Goal: Transaction & Acquisition: Purchase product/service

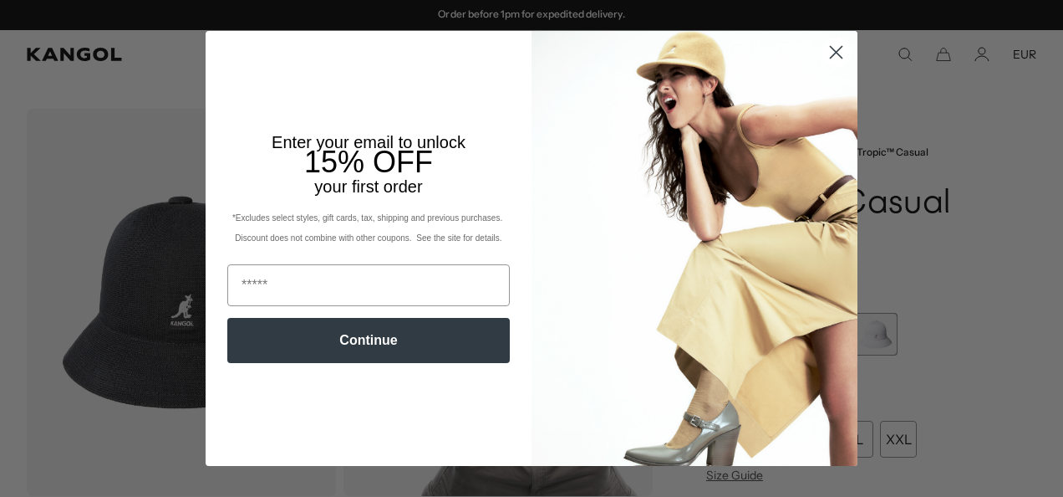
drag, startPoint x: 829, startPoint y: 46, endPoint x: 858, endPoint y: 64, distance: 33.9
click at [830, 47] on circle "Close dialog" at bounding box center [837, 52] width 28 height 28
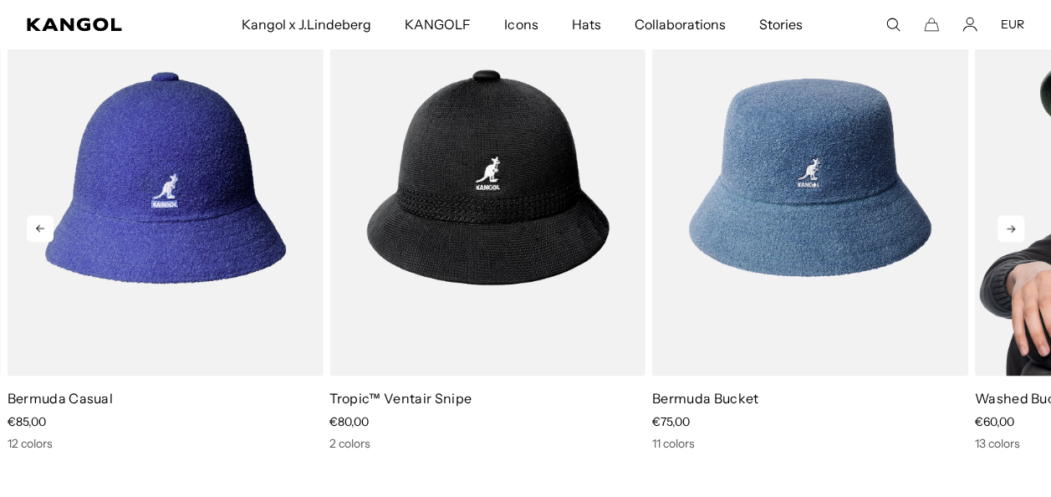
scroll to position [0, 344]
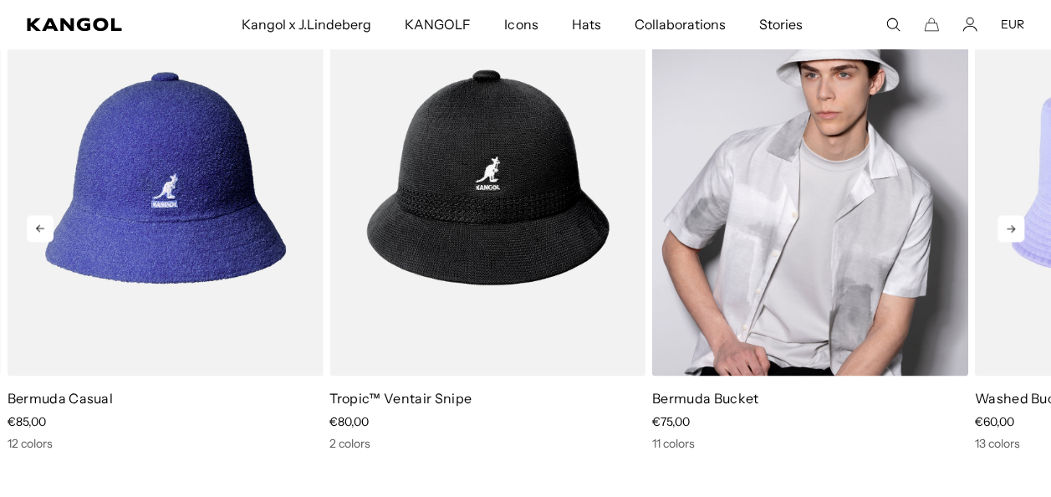
click at [807, 311] on img "3 of 5" at bounding box center [810, 177] width 316 height 396
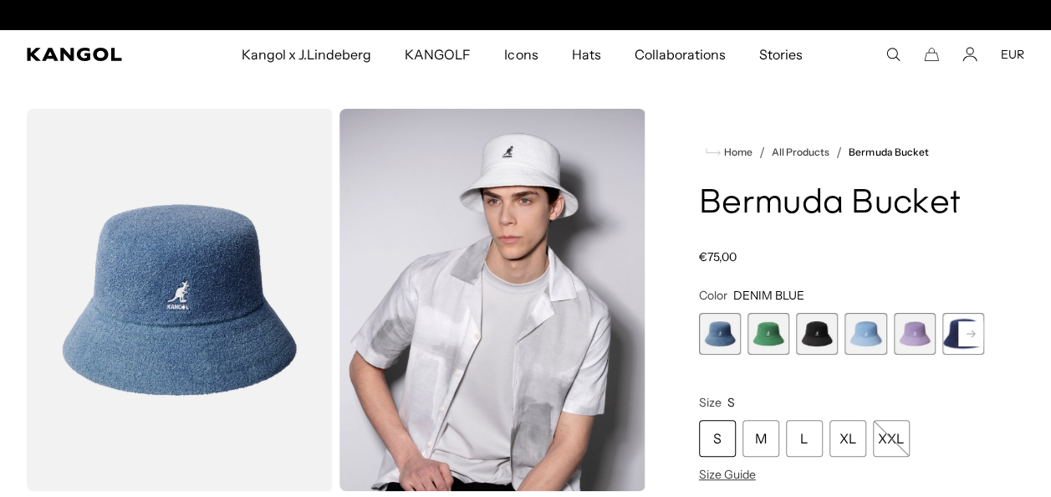
scroll to position [0, 344]
click at [970, 326] on rect at bounding box center [970, 333] width 25 height 25
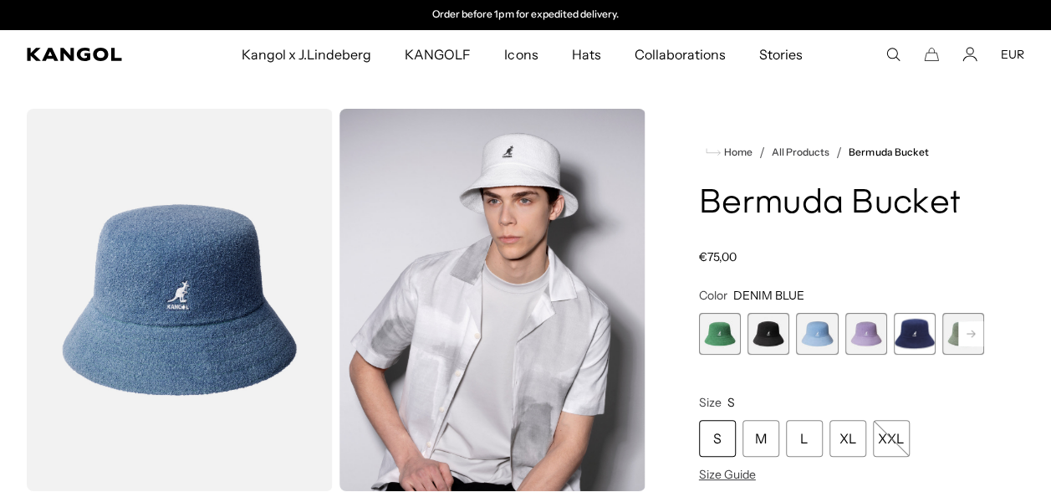
click at [970, 326] on rect at bounding box center [970, 333] width 25 height 25
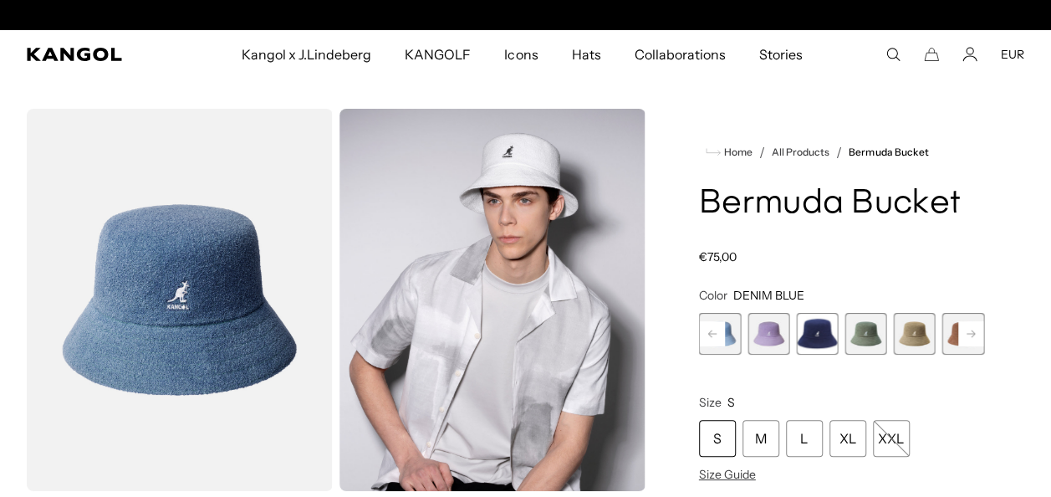
click at [970, 326] on rect at bounding box center [970, 333] width 25 height 25
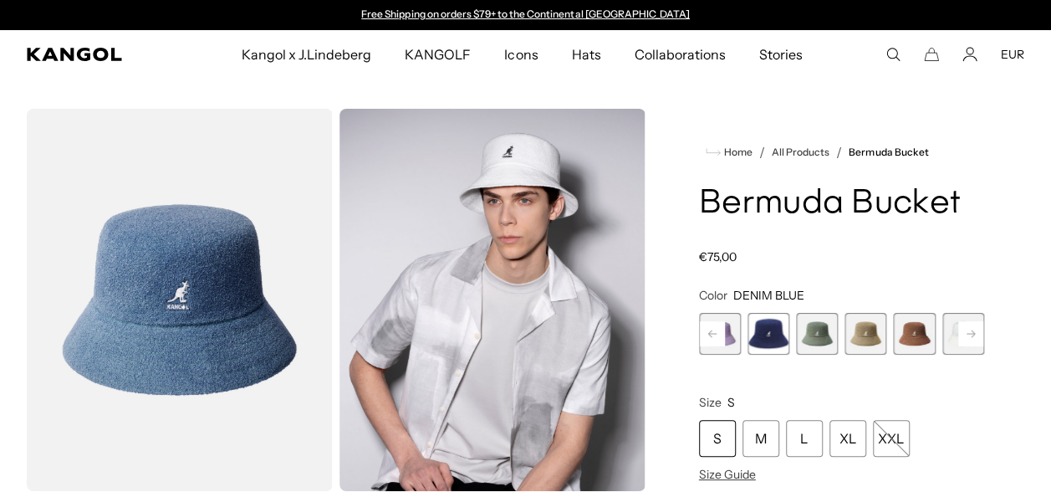
click at [970, 326] on rect at bounding box center [970, 333] width 25 height 25
click at [970, 326] on span "11 of 11" at bounding box center [963, 334] width 42 height 42
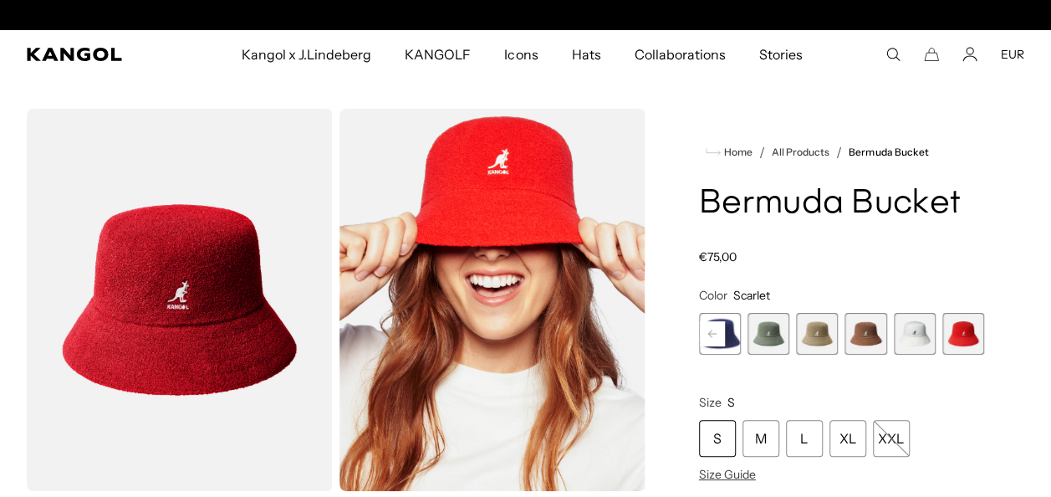
scroll to position [0, 344]
click at [916, 324] on span "10 of 11" at bounding box center [915, 334] width 42 height 42
click at [862, 333] on span "9 of 11" at bounding box center [865, 334] width 42 height 42
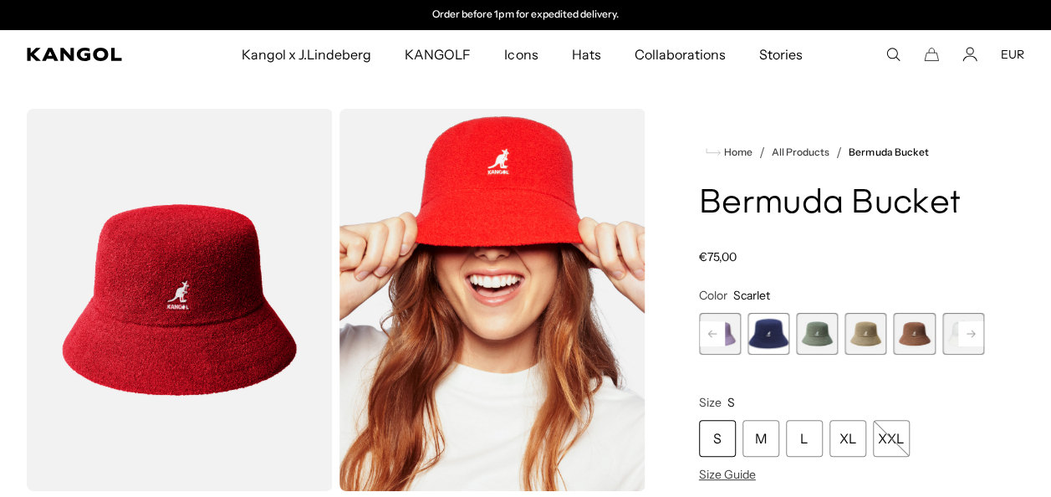
click at [868, 329] on span "8 of 11" at bounding box center [865, 334] width 42 height 42
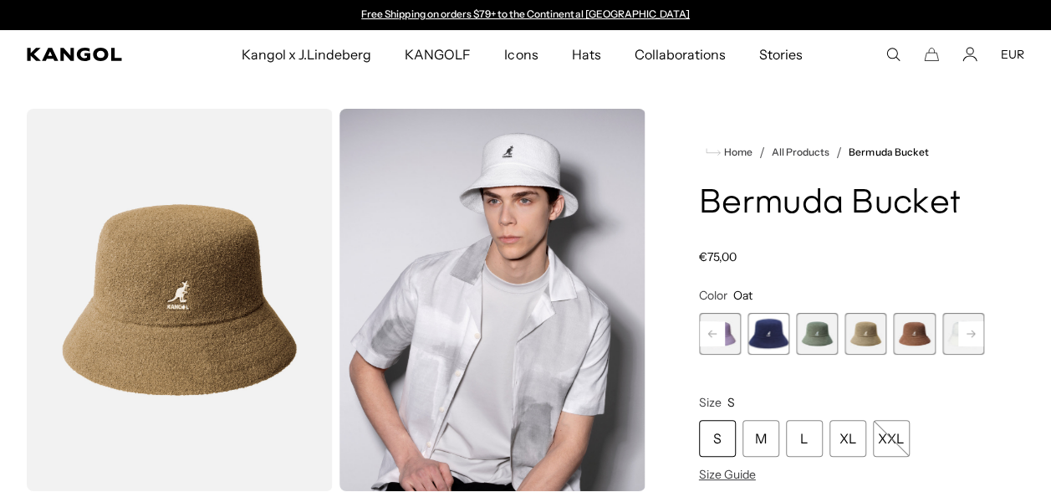
click at [711, 327] on rect at bounding box center [712, 333] width 25 height 25
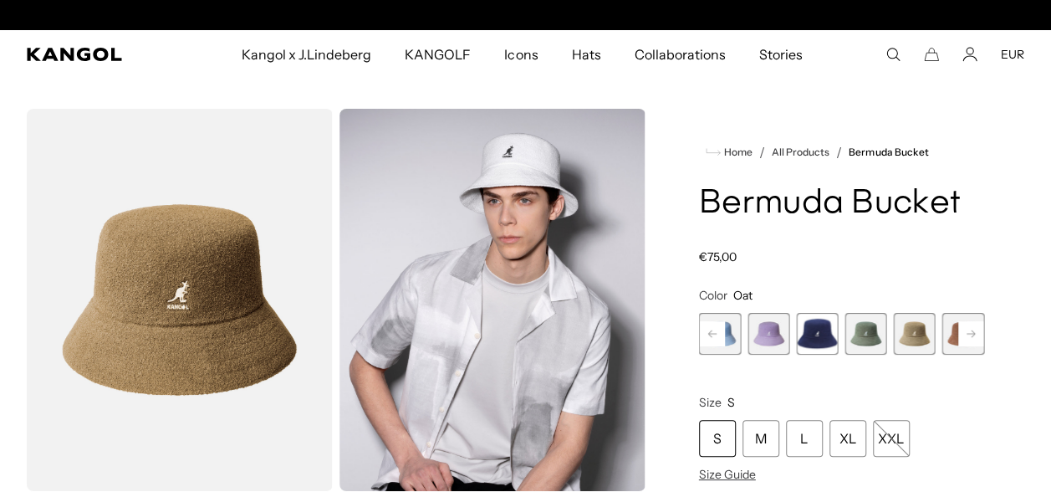
scroll to position [0, 344]
click at [711, 327] on rect at bounding box center [712, 333] width 25 height 25
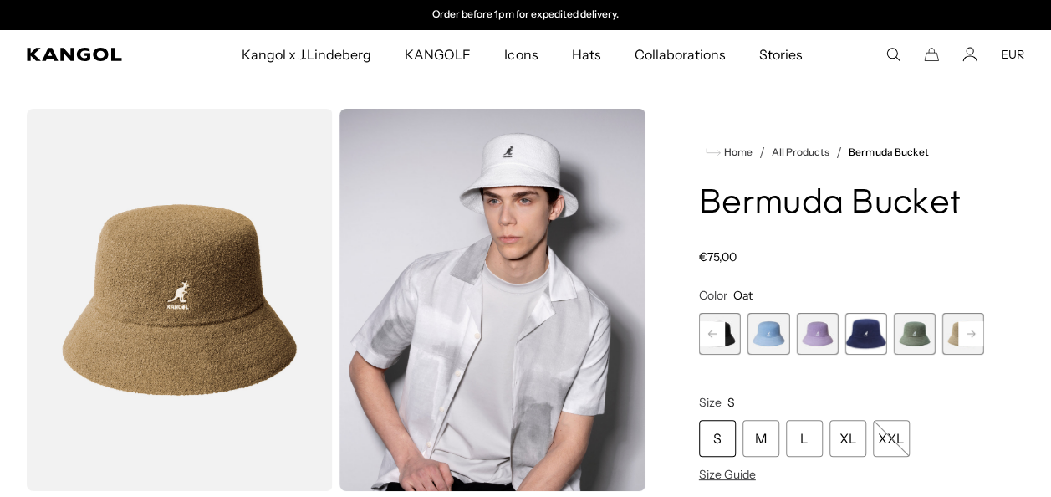
click at [711, 327] on rect at bounding box center [712, 333] width 25 height 25
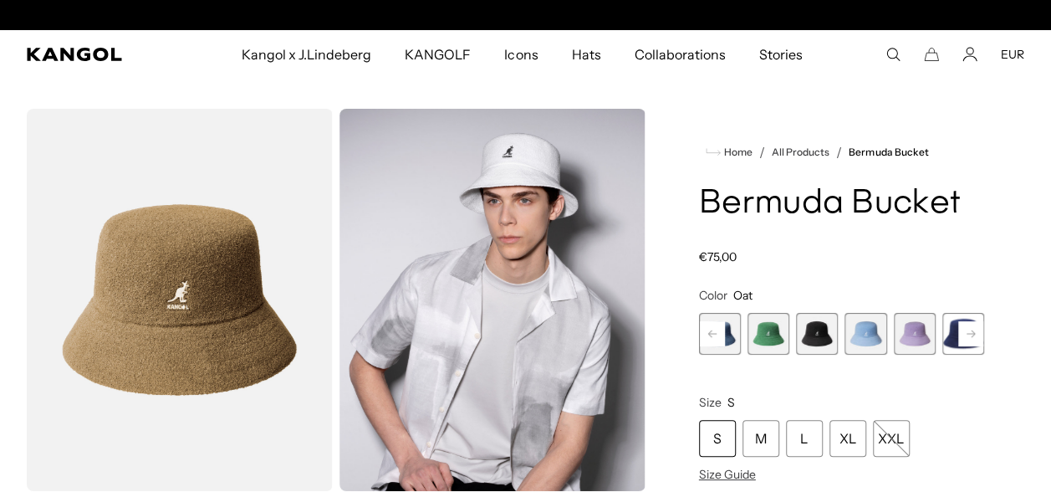
scroll to position [0, 0]
click at [711, 327] on div "Previous Next DENIM BLUE Variant sold out or unavailable Turf Green Variant sol…" at bounding box center [841, 334] width 285 height 42
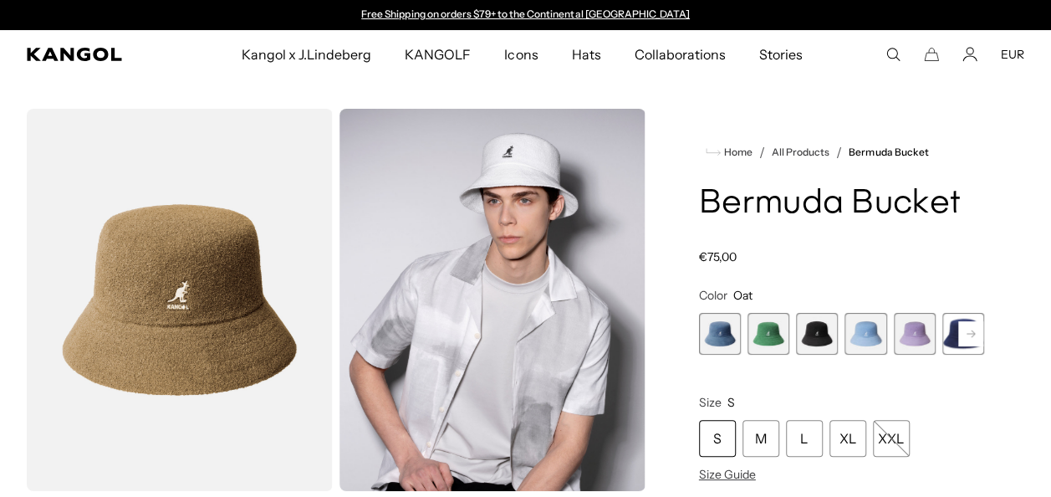
click at [718, 331] on span "1 of 11" at bounding box center [720, 334] width 42 height 42
click at [717, 333] on span "1 of 11" at bounding box center [720, 334] width 42 height 42
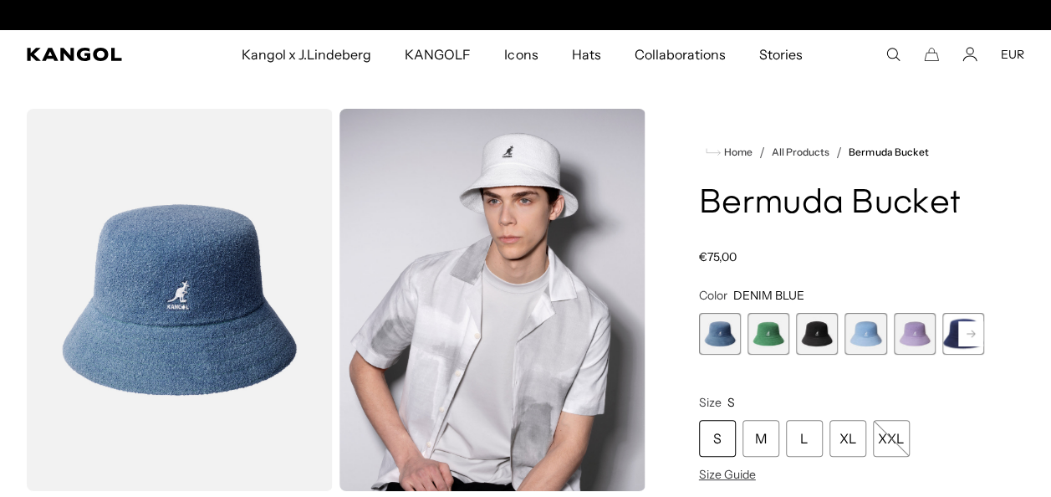
scroll to position [0, 344]
click at [764, 332] on span "2 of 11" at bounding box center [768, 334] width 42 height 42
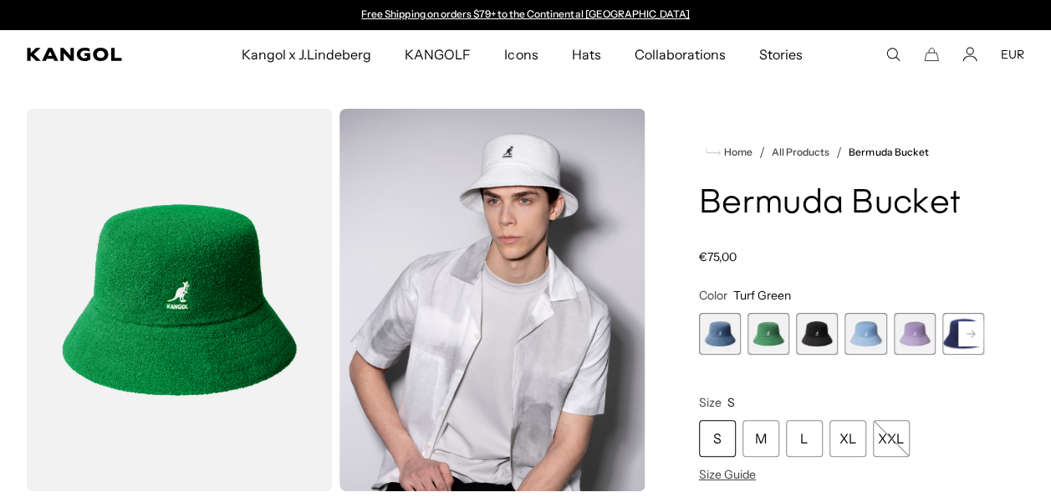
click at [815, 332] on span "3 of 11" at bounding box center [817, 334] width 42 height 42
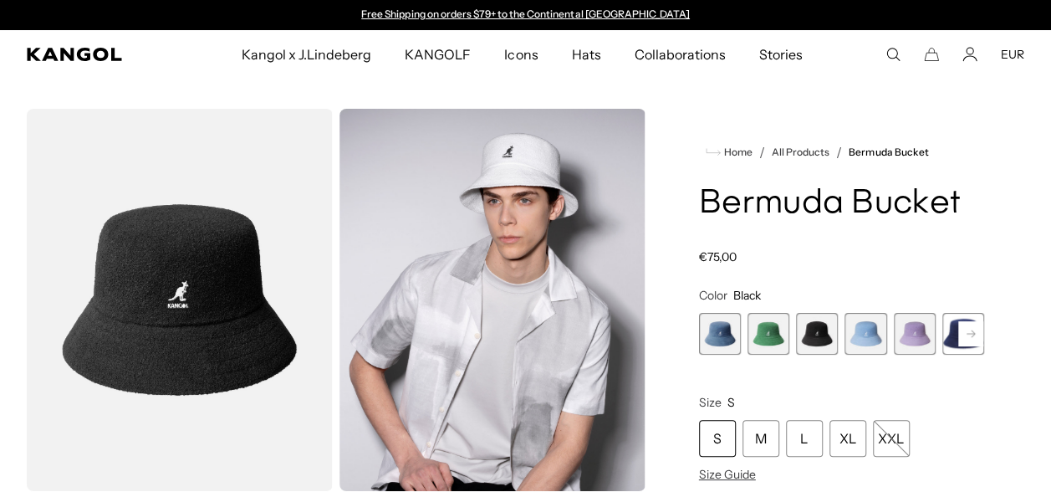
click at [871, 330] on span "4 of 11" at bounding box center [865, 334] width 42 height 42
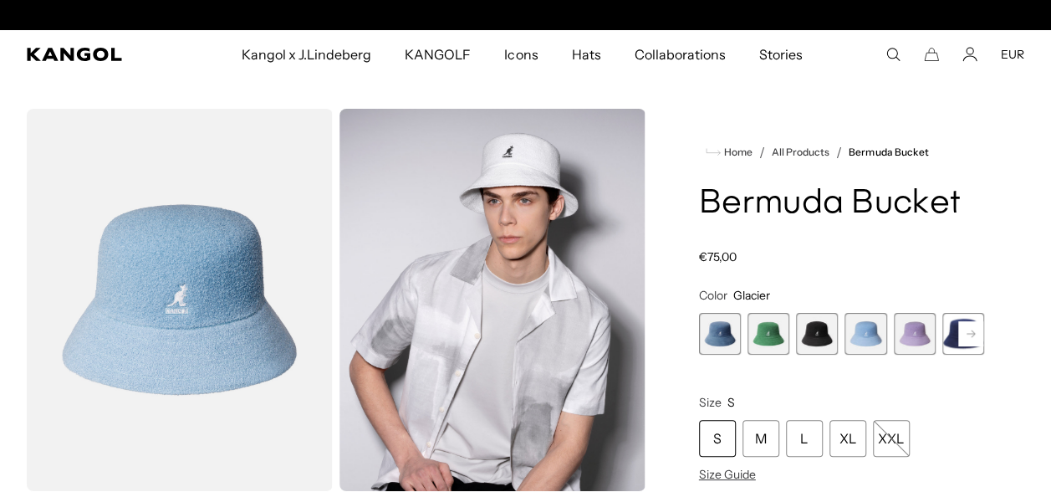
scroll to position [0, 344]
click at [910, 329] on span "5 of 11" at bounding box center [915, 334] width 42 height 42
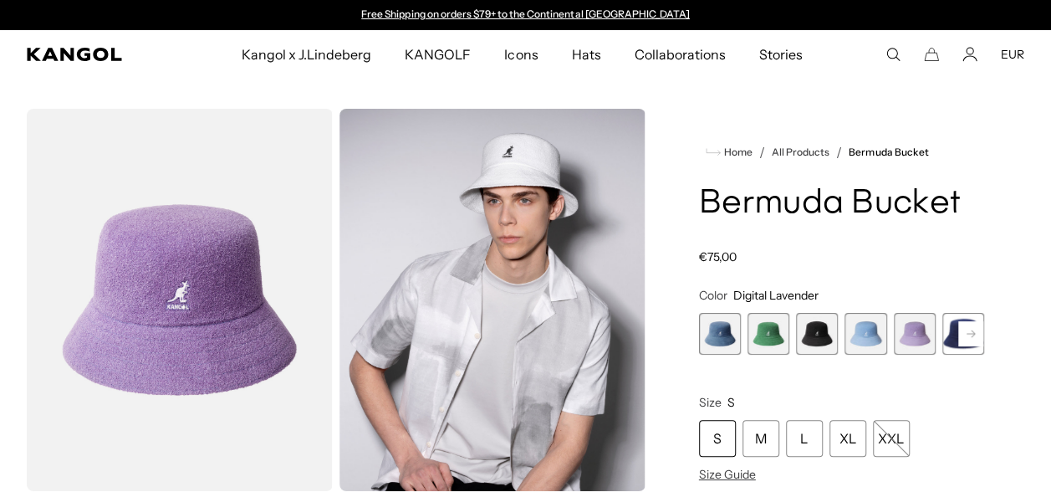
click at [965, 329] on rect at bounding box center [970, 333] width 25 height 25
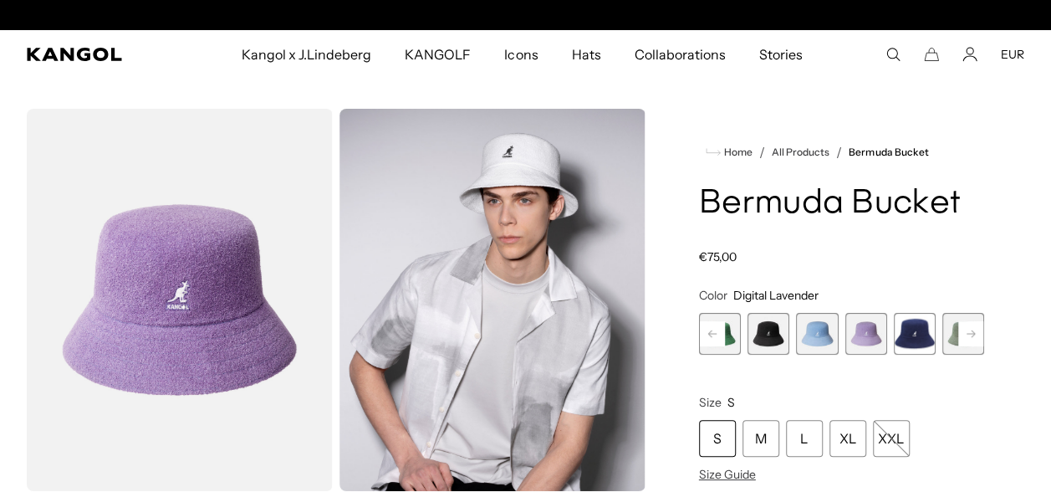
scroll to position [0, 344]
click at [966, 327] on rect at bounding box center [970, 333] width 25 height 25
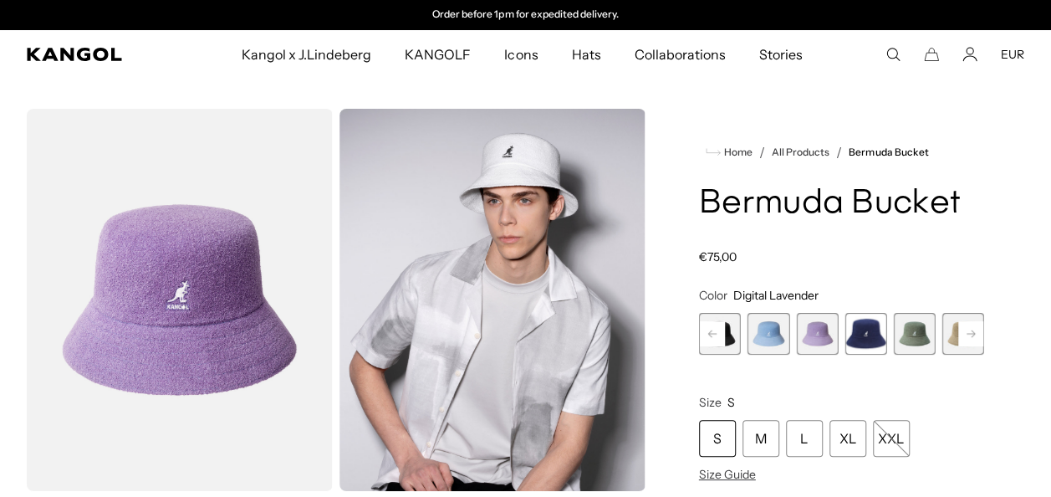
click at [966, 326] on rect at bounding box center [970, 333] width 25 height 25
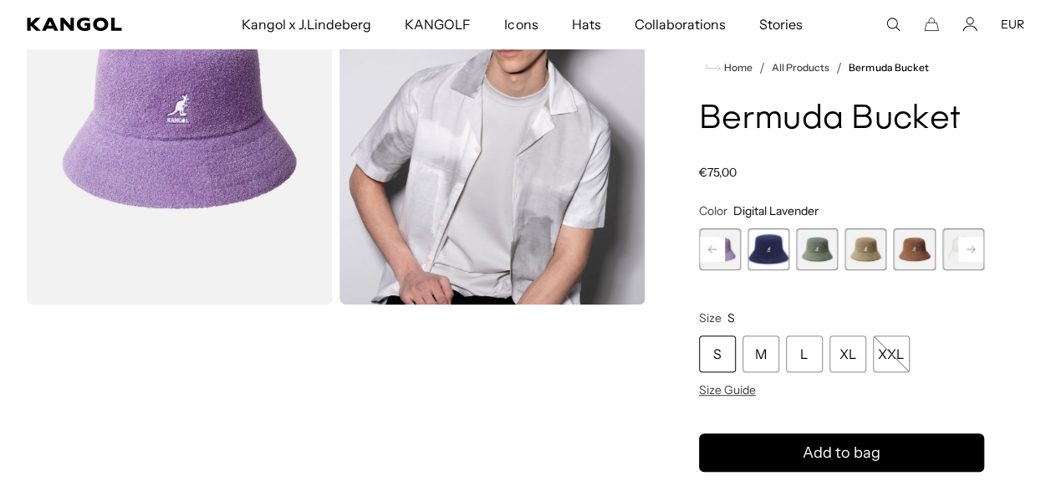
scroll to position [0, 0]
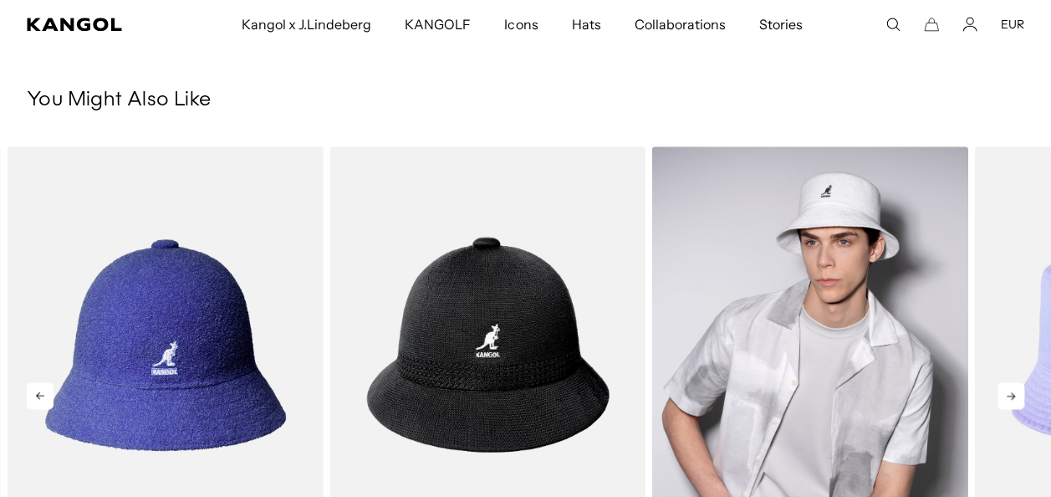
scroll to position [0, 344]
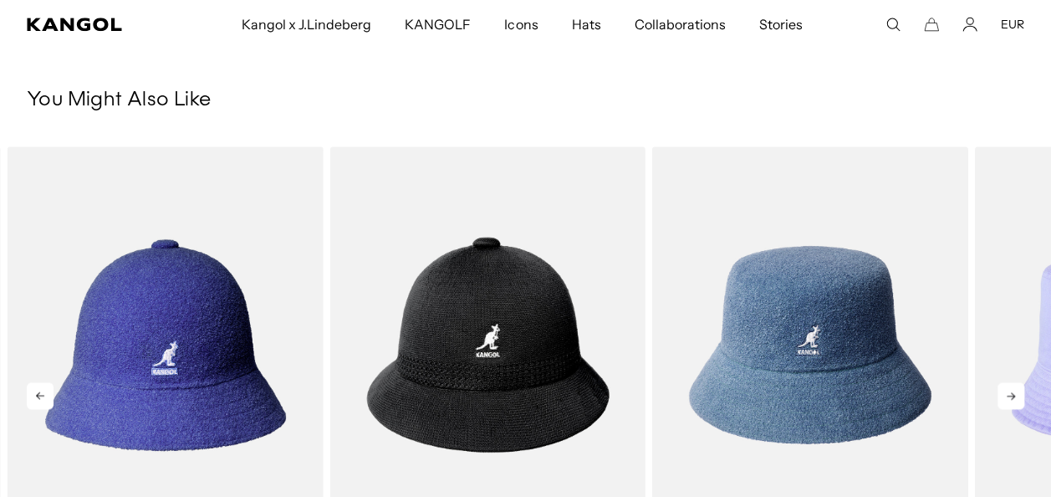
click at [1007, 392] on icon at bounding box center [1010, 395] width 27 height 27
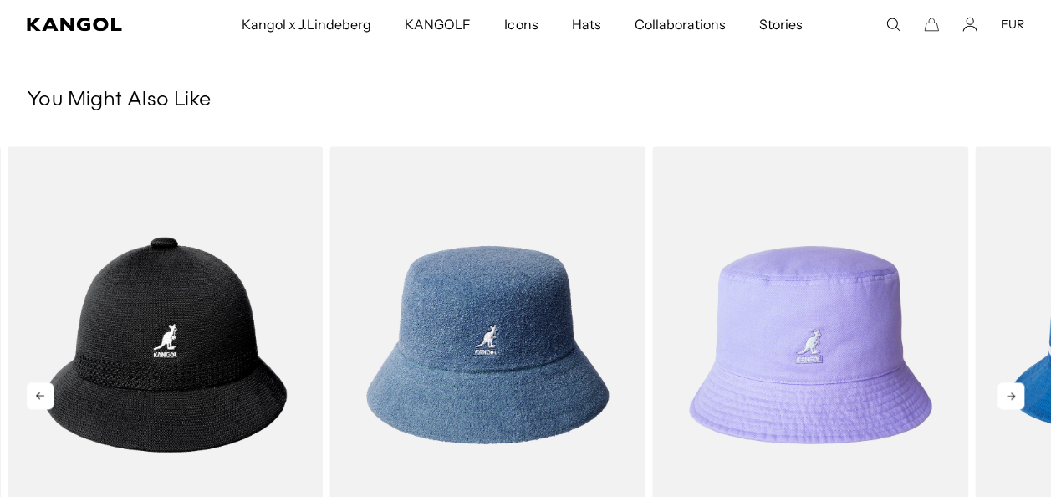
scroll to position [0, 0]
click at [1013, 386] on icon at bounding box center [1010, 395] width 27 height 27
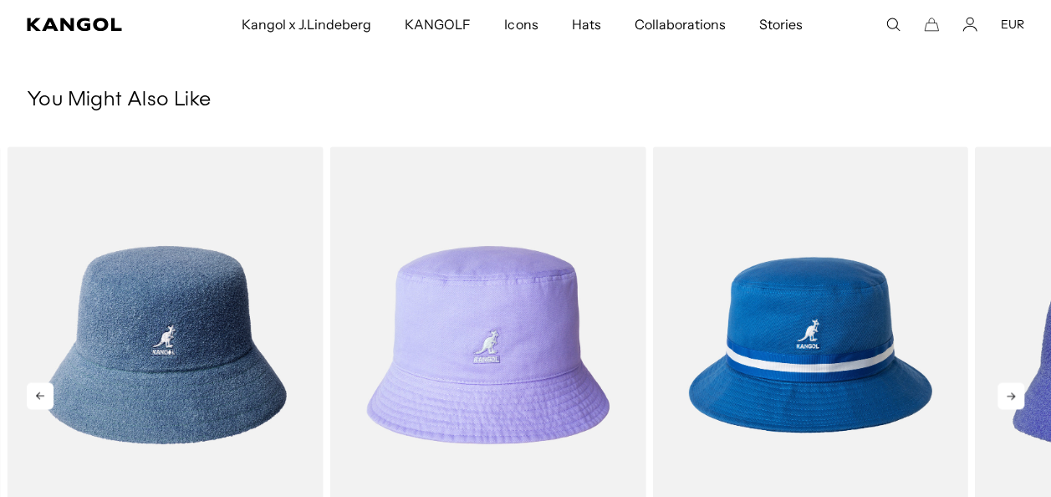
click at [1012, 389] on icon at bounding box center [1010, 395] width 27 height 27
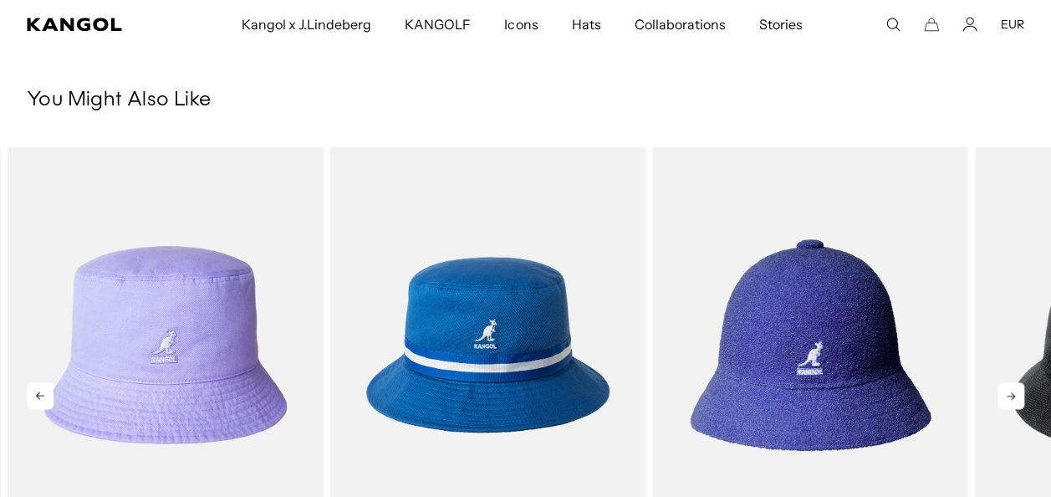
click at [1018, 389] on icon at bounding box center [1010, 395] width 27 height 27
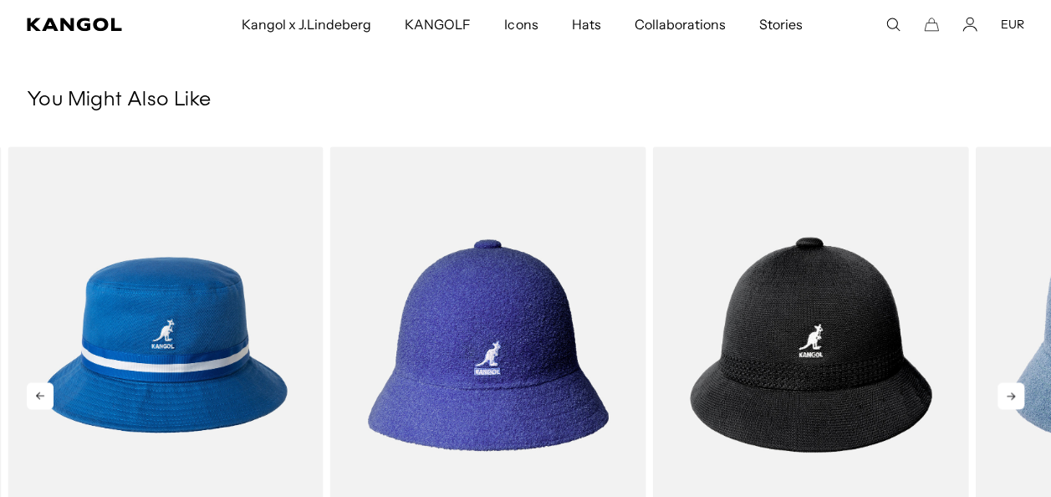
scroll to position [0, 344]
click at [1021, 388] on icon at bounding box center [1010, 395] width 27 height 27
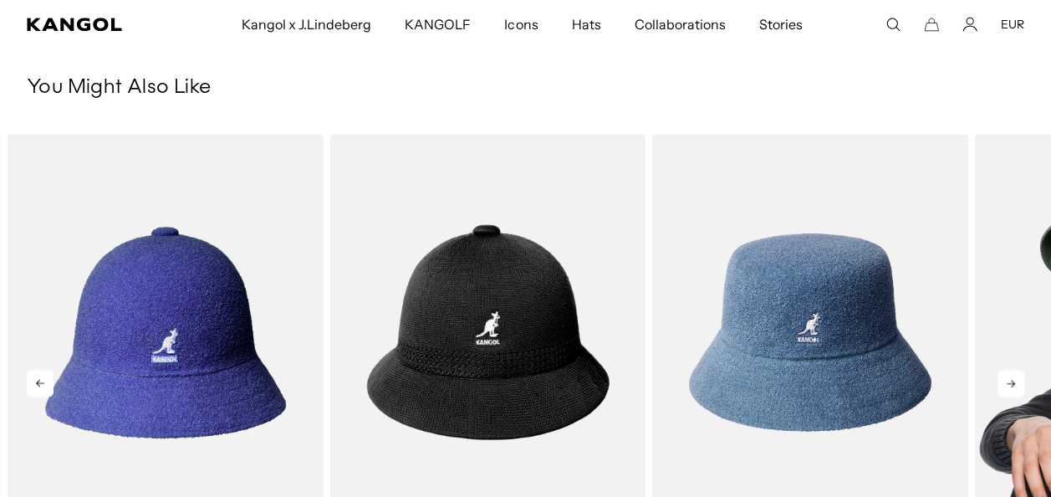
scroll to position [920, 0]
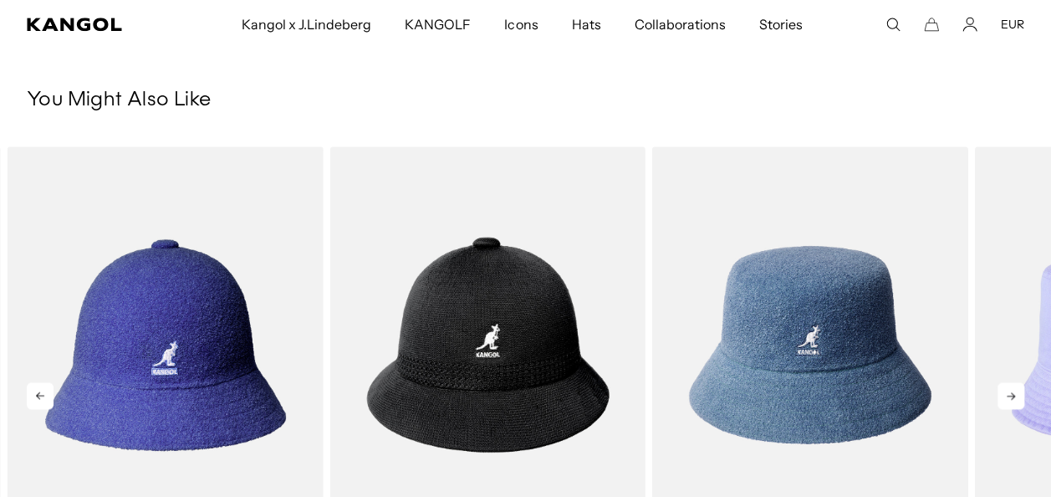
click at [1015, 393] on icon at bounding box center [1010, 395] width 27 height 27
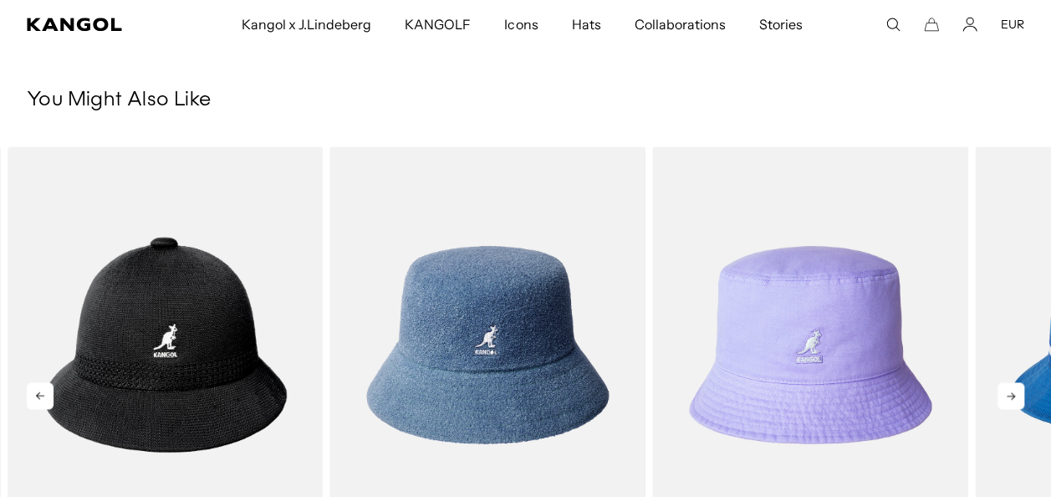
scroll to position [0, 344]
click at [1018, 392] on icon at bounding box center [1010, 395] width 27 height 27
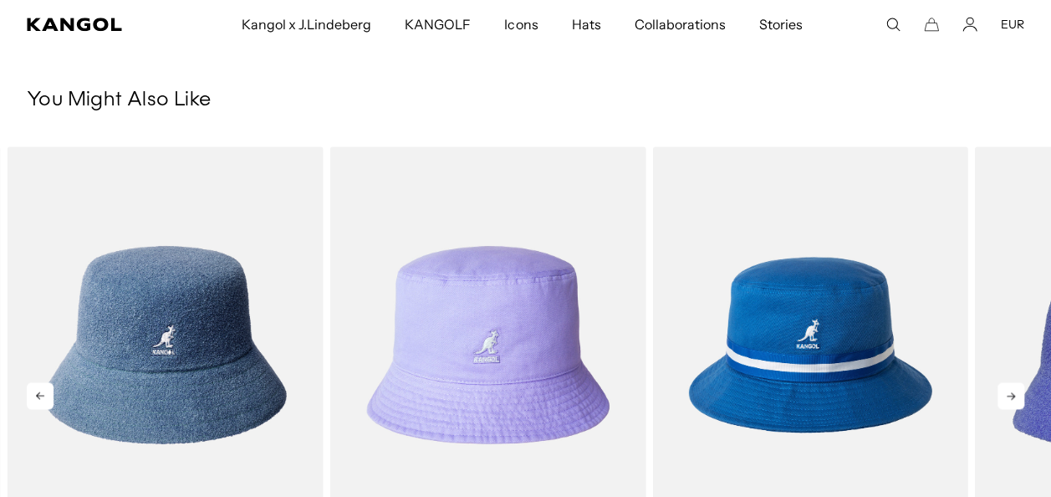
click at [1020, 391] on icon at bounding box center [1010, 395] width 27 height 27
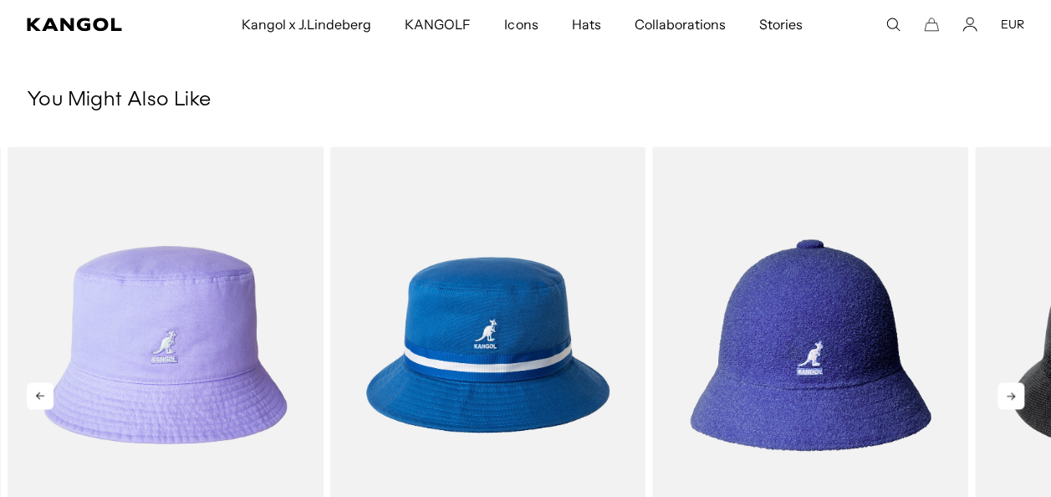
click at [1020, 391] on icon at bounding box center [1010, 395] width 27 height 27
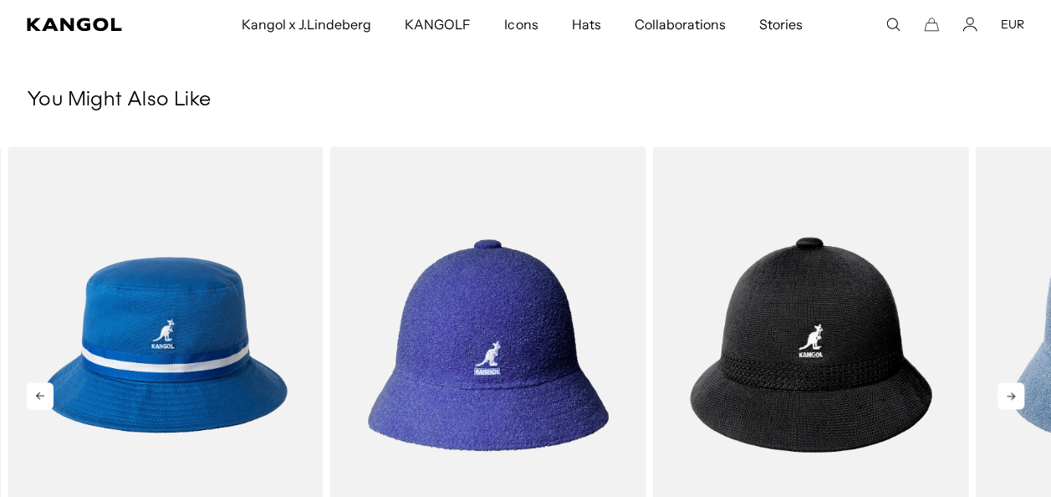
click at [997, 386] on div "Previous Next Sale Price €70,00 Sale Price" at bounding box center [525, 382] width 1051 height 472
click at [1009, 388] on icon at bounding box center [1010, 395] width 27 height 27
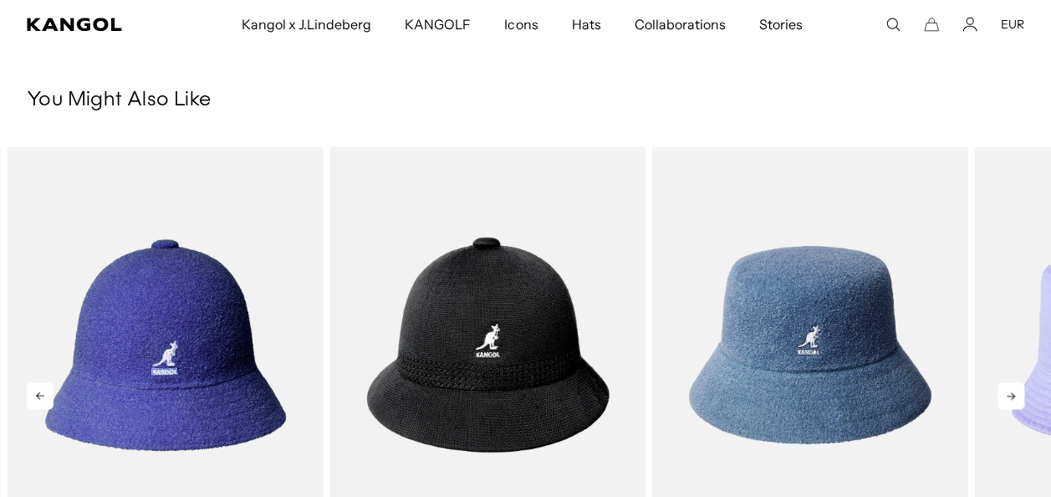
click at [1009, 388] on icon at bounding box center [1010, 395] width 27 height 27
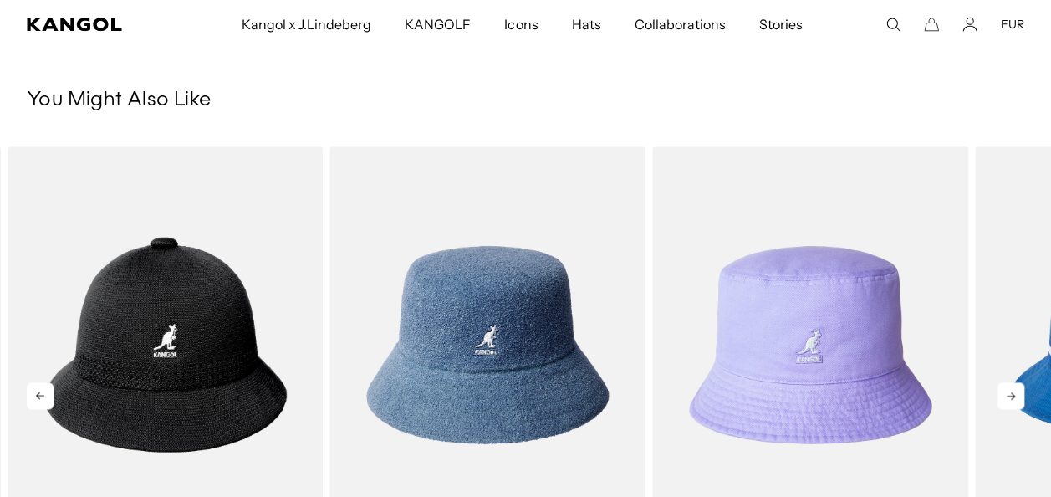
scroll to position [0, 0]
click at [1006, 388] on icon at bounding box center [1010, 395] width 27 height 27
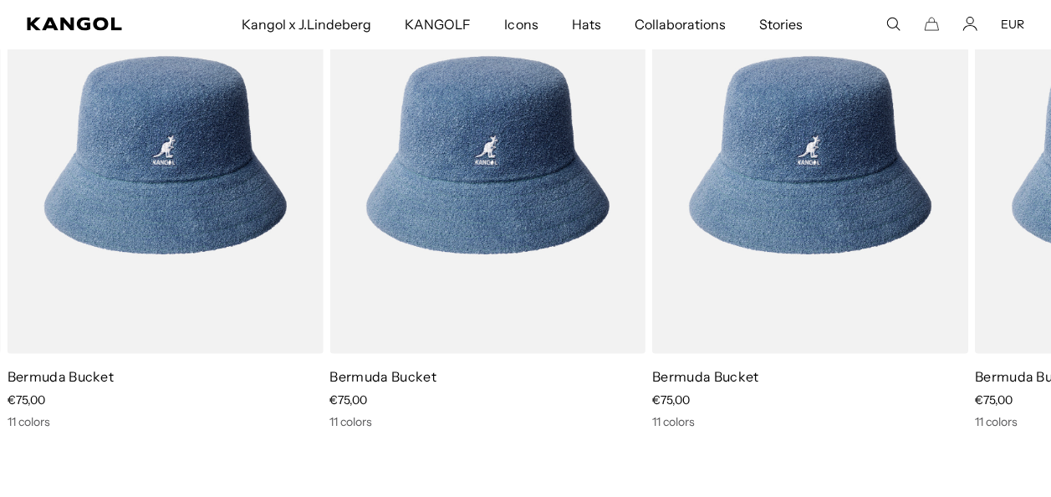
scroll to position [0, 344]
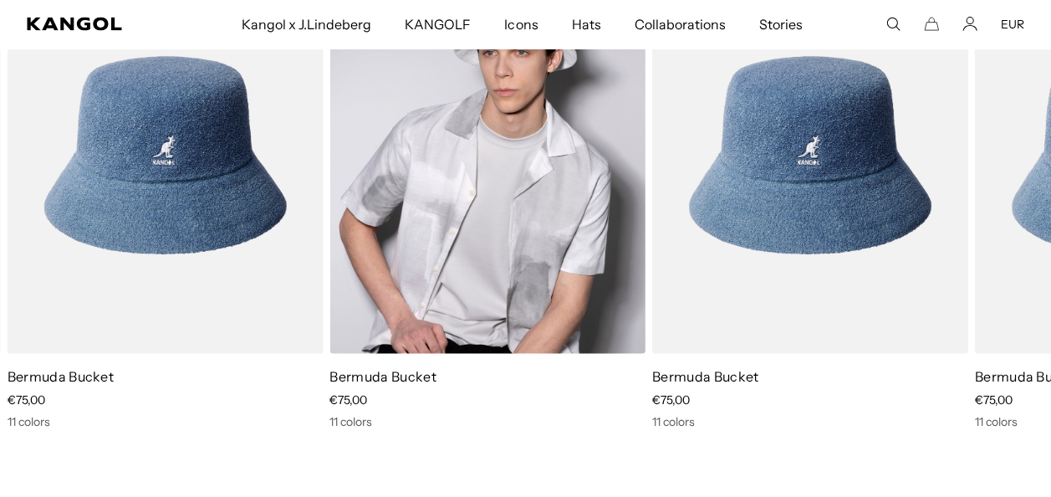
click at [497, 241] on img "1 of 1" at bounding box center [487, 155] width 316 height 396
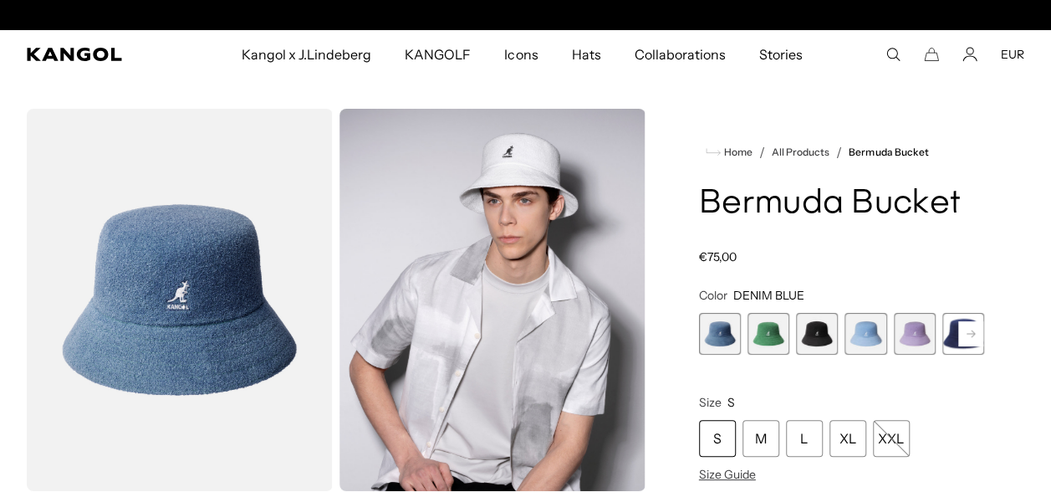
scroll to position [0, 344]
